Goal: Task Accomplishment & Management: Manage account settings

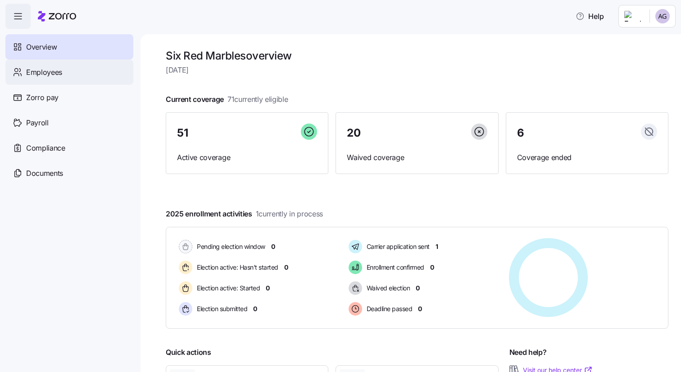
click at [48, 71] on span "Employees" at bounding box center [44, 72] width 36 height 11
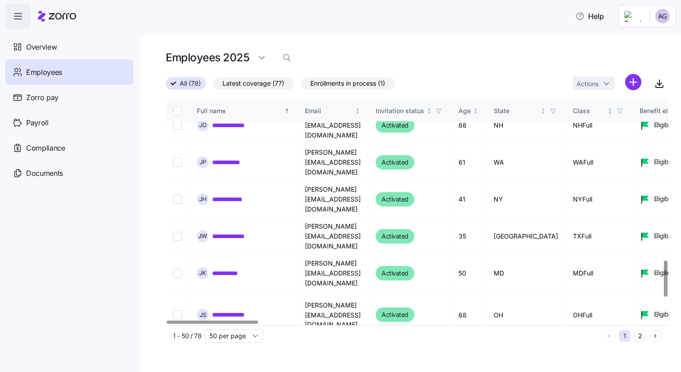
scroll to position [997, 0]
